Goal: Task Accomplishment & Management: Complete application form

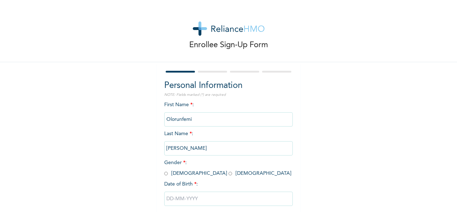
click at [157, 109] on div "Personal Information NOTE: Fields marked (*) are required First Name * : [PERSO…" at bounding box center [228, 153] width 143 height 183
click at [161, 172] on div "Personal Information NOTE: Fields marked (*) are required First Name * : [PERSO…" at bounding box center [228, 153] width 143 height 183
click at [190, 204] on input "text" at bounding box center [228, 198] width 129 height 14
select select "9"
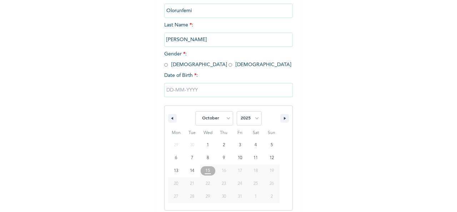
scroll to position [113, 0]
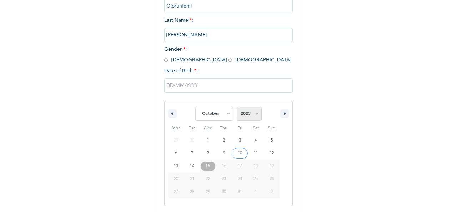
click at [252, 111] on select "2025 2024 2023 2022 2021 2020 2019 2018 2017 2016 2015 2014 2013 2012 2011 2010…" at bounding box center [249, 113] width 25 height 14
select select "1994"
click at [237, 107] on select "2025 2024 2023 2022 2021 2020 2019 2018 2017 2016 2015 2014 2013 2012 2011 2010…" at bounding box center [249, 113] width 25 height 14
click at [225, 117] on select "January February March April May June July August September October November De…" at bounding box center [214, 113] width 38 height 14
select select "10"
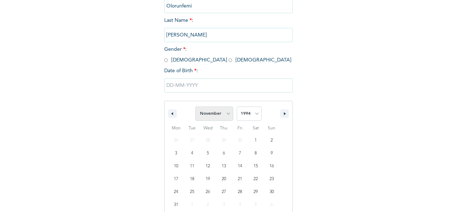
click at [195, 107] on select "January February March April May June July August September October November De…" at bounding box center [214, 113] width 38 height 14
type input "[DATE]"
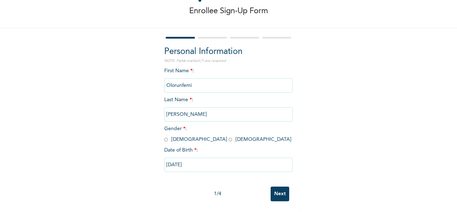
click at [267, 193] on div "1 / 4 Next" at bounding box center [228, 194] width 129 height 22
click at [273, 191] on input "Next" at bounding box center [280, 193] width 19 height 15
click at [164, 136] on input "radio" at bounding box center [166, 139] width 4 height 7
radio input "true"
click at [278, 188] on input "Next" at bounding box center [280, 193] width 19 height 15
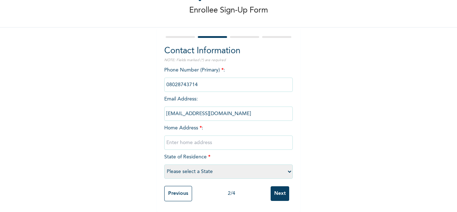
click at [231, 135] on input "text" at bounding box center [228, 142] width 129 height 14
type input "[STREET_ADDRESS]"
click at [238, 164] on select "Please select a State [PERSON_NAME] (FCT) [PERSON_NAME] Ibom [GEOGRAPHIC_DATA] …" at bounding box center [228, 171] width 129 height 14
select select "25"
click at [164, 164] on select "Please select a State [PERSON_NAME] (FCT) [PERSON_NAME] Ibom [GEOGRAPHIC_DATA] …" at bounding box center [228, 171] width 129 height 14
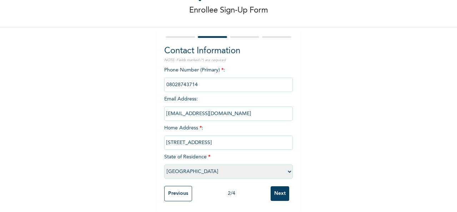
click at [279, 186] on input "Next" at bounding box center [280, 193] width 19 height 15
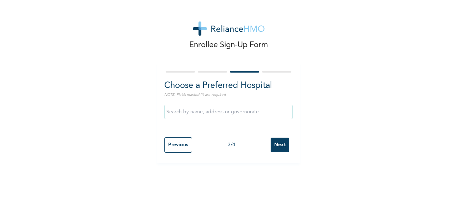
scroll to position [0, 0]
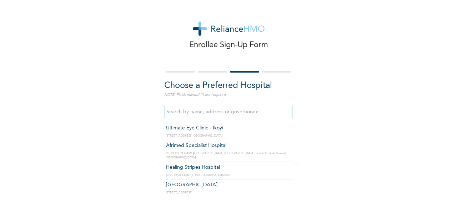
click at [247, 117] on input "text" at bounding box center [228, 112] width 129 height 14
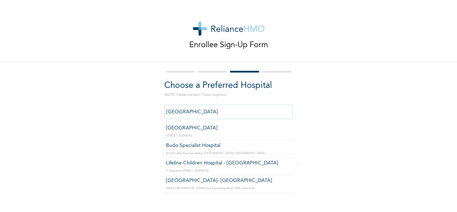
click at [259, 116] on input "[GEOGRAPHIC_DATA]" at bounding box center [228, 112] width 129 height 14
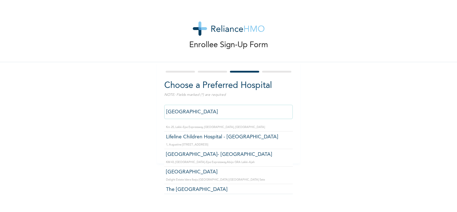
scroll to position [5, 0]
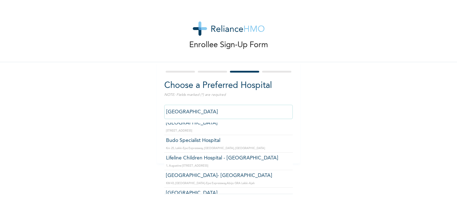
type input "Lifeline Children Hospital - [GEOGRAPHIC_DATA]"
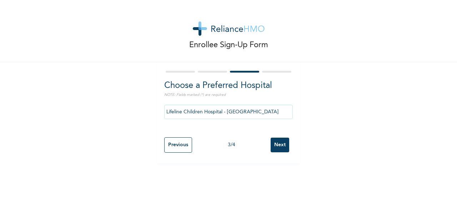
click at [275, 147] on input "Next" at bounding box center [280, 144] width 19 height 15
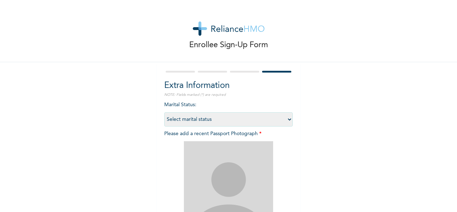
click at [278, 122] on select "Select marital status [DEMOGRAPHIC_DATA] Married [DEMOGRAPHIC_DATA] Widow/[DEMO…" at bounding box center [228, 119] width 129 height 14
select select "1"
click at [164, 112] on select "Select marital status [DEMOGRAPHIC_DATA] Married [DEMOGRAPHIC_DATA] Widow/[DEMO…" at bounding box center [228, 119] width 129 height 14
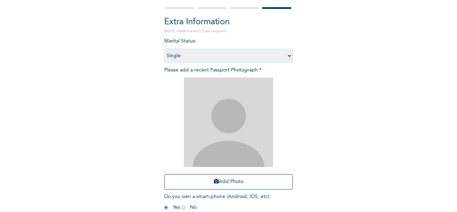
scroll to position [74, 0]
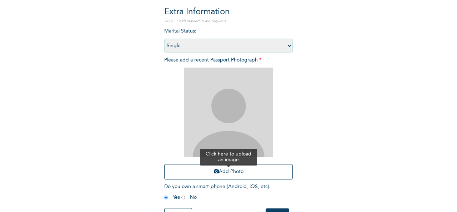
drag, startPoint x: 257, startPoint y: 181, endPoint x: 262, endPoint y: 168, distance: 13.7
click at [262, 168] on div "Add Photo" at bounding box center [228, 123] width 129 height 119
click at [262, 168] on button "Add Photo" at bounding box center [228, 171] width 129 height 15
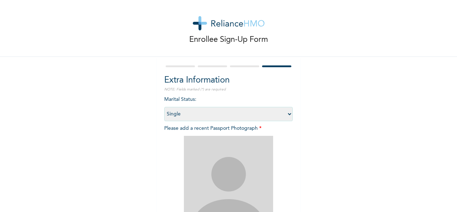
scroll to position [0, 0]
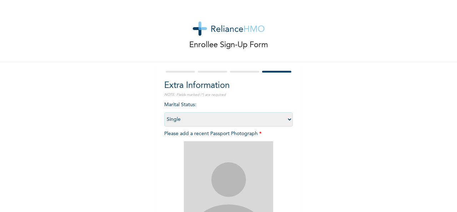
click at [199, 73] on div at bounding box center [228, 71] width 129 height 5
drag, startPoint x: 364, startPoint y: 68, endPoint x: 454, endPoint y: 67, distance: 90.0
click at [454, 66] on div "Enrollee Sign-Up Form Extra Information NOTE: Fields marked (*) are required Ma…" at bounding box center [228, 106] width 457 height 212
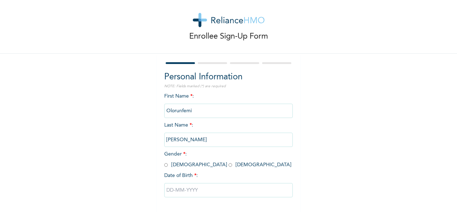
scroll to position [40, 0]
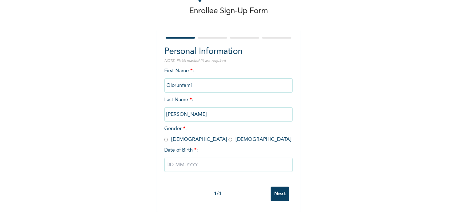
click at [278, 188] on input "Next" at bounding box center [280, 193] width 19 height 15
click at [231, 157] on input "text" at bounding box center [228, 164] width 129 height 14
select select "9"
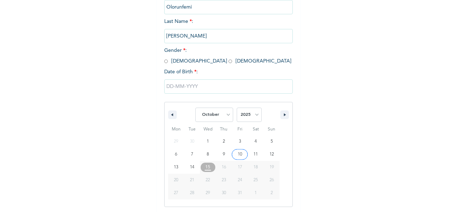
scroll to position [113, 0]
click at [251, 121] on select "2025 2024 2023 2022 2021 2020 2019 2018 2017 2016 2015 2014 2013 2012 2011 2010…" at bounding box center [249, 113] width 25 height 14
select select "1994"
click at [237, 107] on select "2025 2024 2023 2022 2021 2020 2019 2018 2017 2016 2015 2014 2013 2012 2011 2010…" at bounding box center [249, 113] width 25 height 14
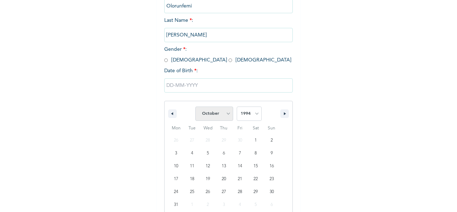
click at [227, 120] on span "January February March April May June July August September October November De…" at bounding box center [214, 113] width 38 height 21
click at [227, 120] on select "January February March April May June July August September October November De…" at bounding box center [214, 113] width 38 height 14
select select "10"
click at [195, 107] on select "January February March April May June July August September October November De…" at bounding box center [214, 113] width 38 height 14
type input "[DATE]"
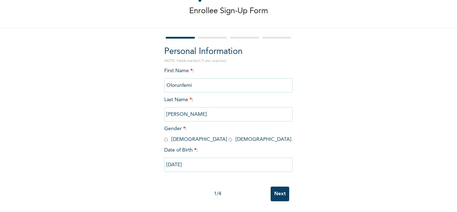
scroll to position [40, 0]
click at [272, 189] on input "Next" at bounding box center [280, 193] width 19 height 15
click at [164, 136] on input "radio" at bounding box center [166, 139] width 4 height 7
radio input "true"
click at [283, 192] on input "Next" at bounding box center [280, 193] width 19 height 15
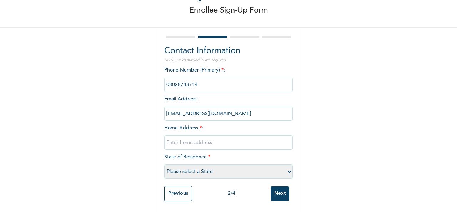
click at [256, 139] on input "text" at bounding box center [228, 142] width 129 height 14
type input "HOUSE NO 08 OWODE ESTATE APATA IBADAN"
click at [233, 167] on select "Please select a State [PERSON_NAME] (FCT) [PERSON_NAME] Ibom [GEOGRAPHIC_DATA] …" at bounding box center [228, 171] width 129 height 14
select select "25"
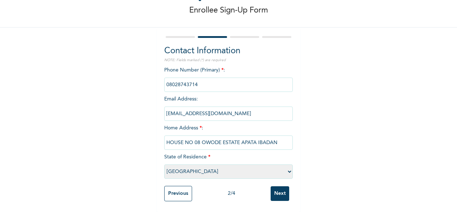
click at [164, 164] on select "Please select a State [PERSON_NAME] (FCT) [PERSON_NAME] Ibom [GEOGRAPHIC_DATA] …" at bounding box center [228, 171] width 129 height 14
click at [284, 188] on input "Next" at bounding box center [280, 193] width 19 height 15
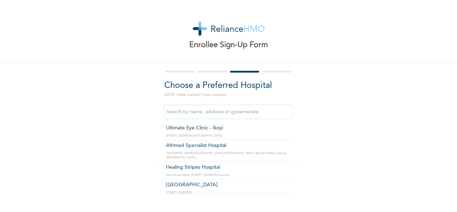
click at [258, 115] on input "text" at bounding box center [228, 112] width 129 height 14
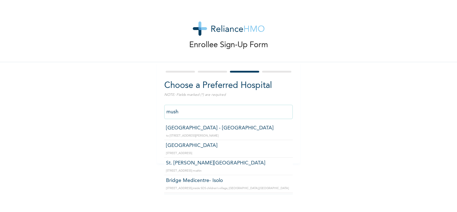
type input "Bridge Medicentre- Isolo"
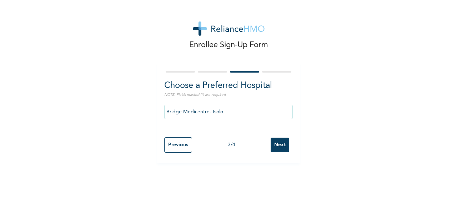
click at [273, 145] on input "Next" at bounding box center [280, 144] width 19 height 15
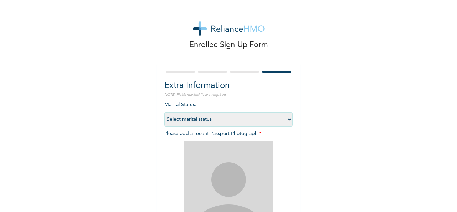
click at [241, 164] on img at bounding box center [228, 185] width 89 height 89
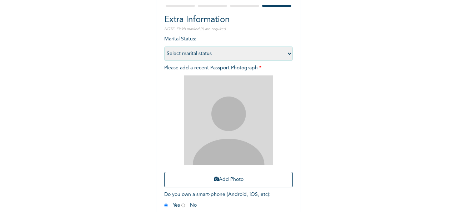
scroll to position [78, 0]
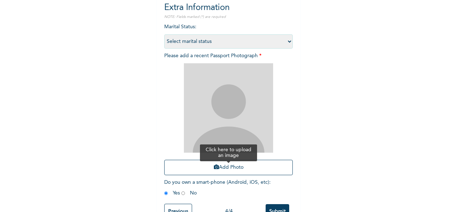
click at [277, 170] on button "Add Photo" at bounding box center [228, 167] width 129 height 15
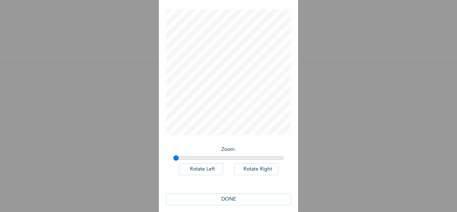
scroll to position [31, 0]
click at [266, 199] on button "DONE" at bounding box center [228, 198] width 125 height 12
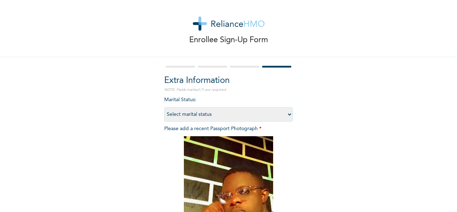
click at [285, 202] on div at bounding box center [228, 180] width 129 height 89
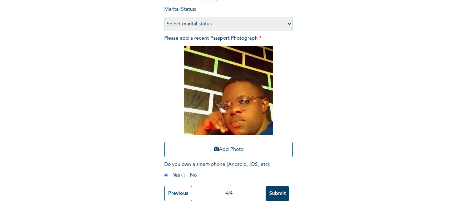
scroll to position [101, 0]
click at [276, 188] on input "Submit" at bounding box center [278, 193] width 24 height 15
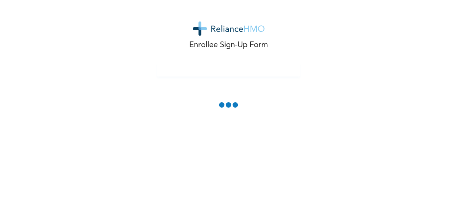
scroll to position [0, 0]
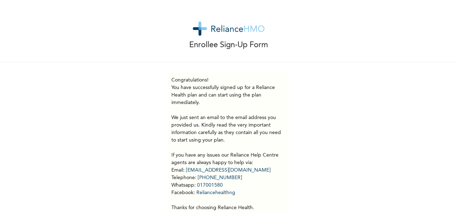
drag, startPoint x: 276, startPoint y: 188, endPoint x: 277, endPoint y: 183, distance: 4.9
click at [277, 183] on p "You have successfully signed up for a Reliance Health plan and can start using …" at bounding box center [228, 147] width 114 height 127
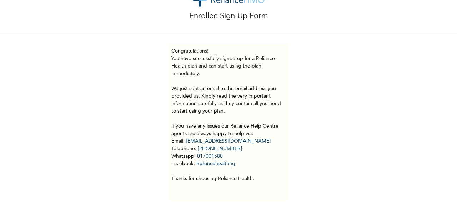
scroll to position [34, 0]
